Goal: Entertainment & Leisure: Consume media (video, audio)

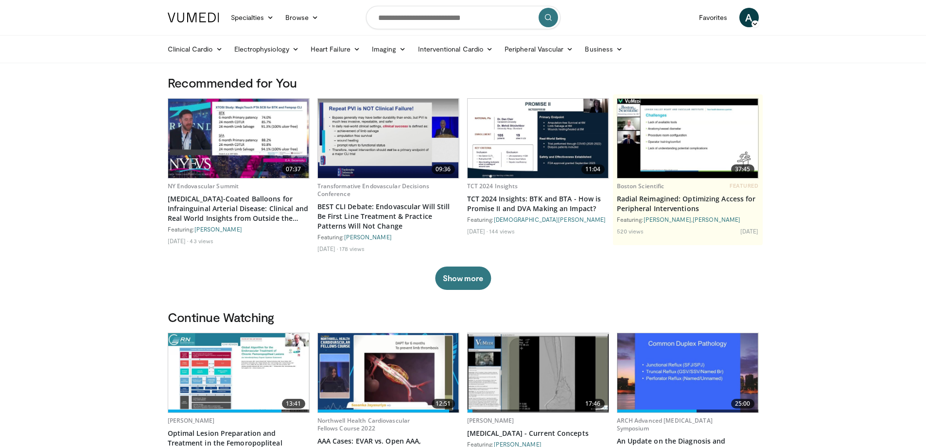
click at [754, 19] on span "A" at bounding box center [748, 17] width 19 height 19
click at [656, 19] on nav "Specialties Adult & Family Medicine Allergy, Asthma, Immunology Anesthesiology …" at bounding box center [463, 17] width 603 height 35
click at [538, 48] on link "Peripheral Vascular" at bounding box center [539, 48] width 80 height 19
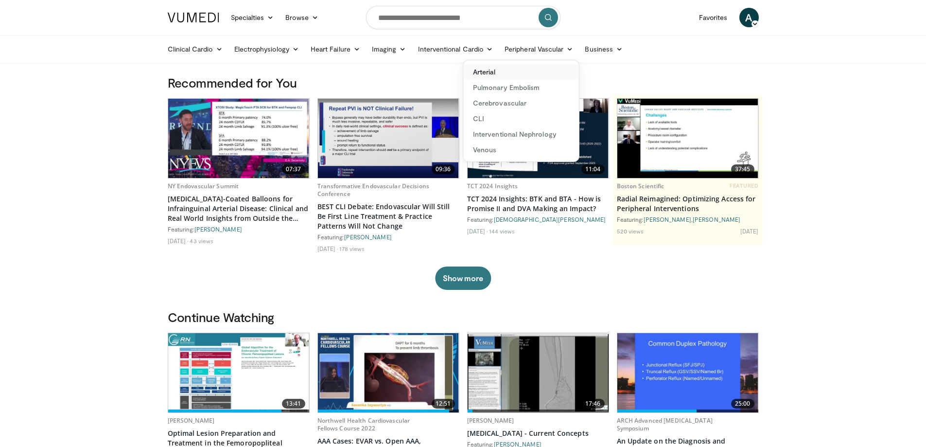
click at [489, 67] on link "Arterial" at bounding box center [521, 72] width 116 height 16
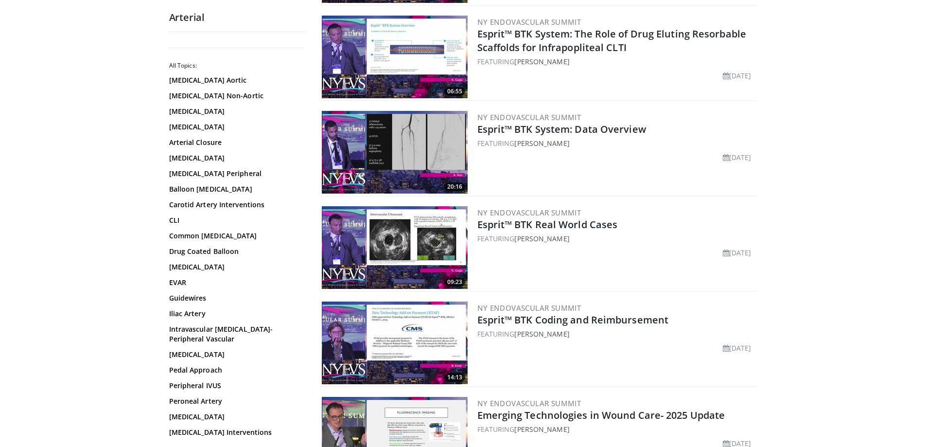
scroll to position [486, 0]
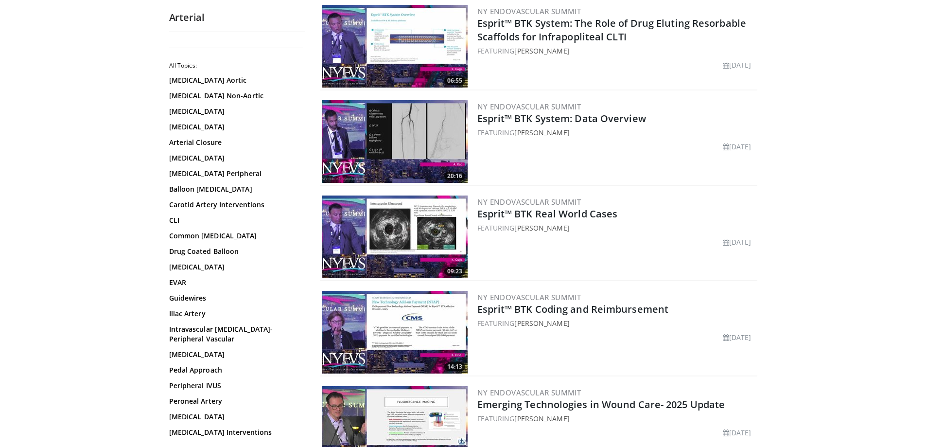
click at [403, 230] on img at bounding box center [395, 236] width 146 height 83
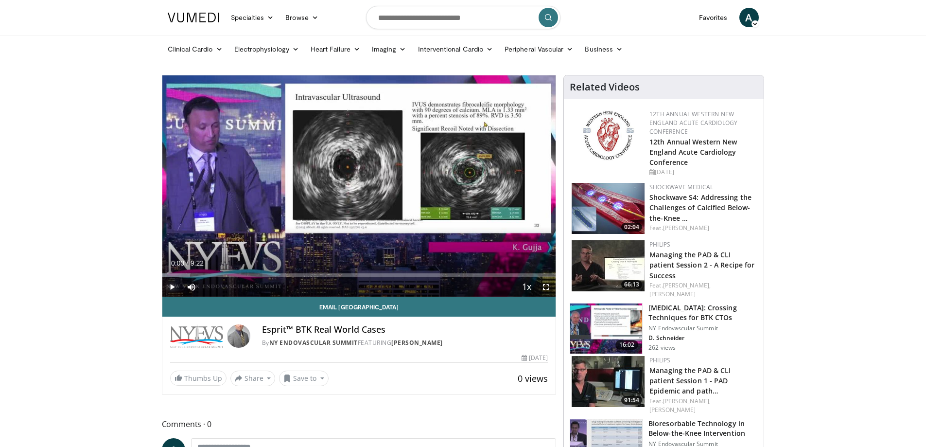
click at [168, 286] on span "Video Player" at bounding box center [171, 286] width 19 height 19
click at [169, 286] on span "Video Player" at bounding box center [171, 286] width 19 height 19
